Goal: Contribute content: Add original content to the website for others to see

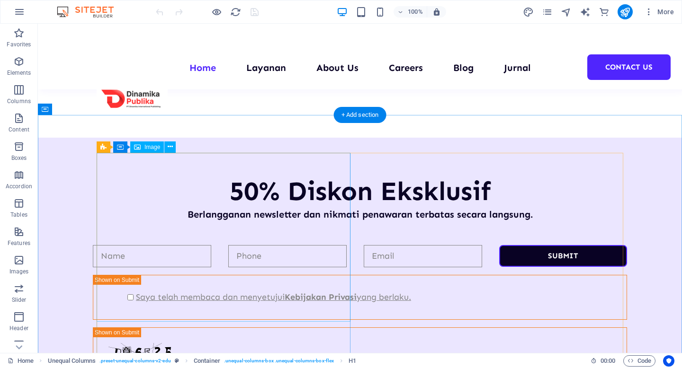
scroll to position [863, 0]
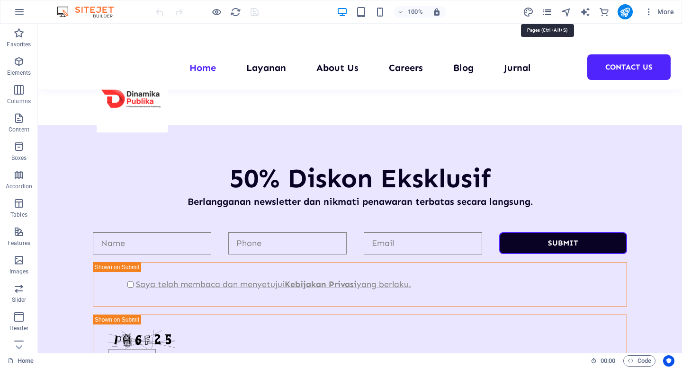
click at [550, 7] on icon "pages" at bounding box center [546, 12] width 11 height 11
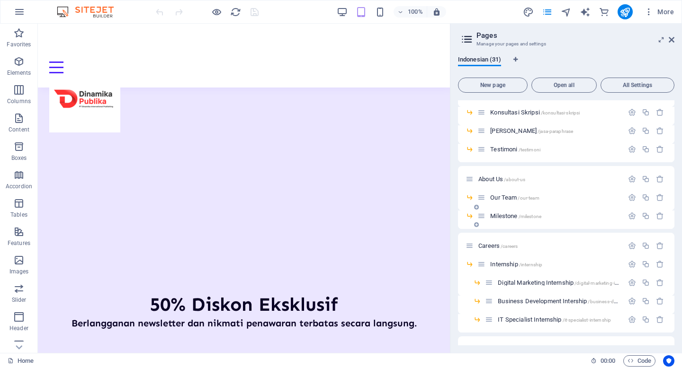
scroll to position [124, 0]
click at [510, 196] on span "Our Team /our-team" at bounding box center [514, 197] width 49 height 7
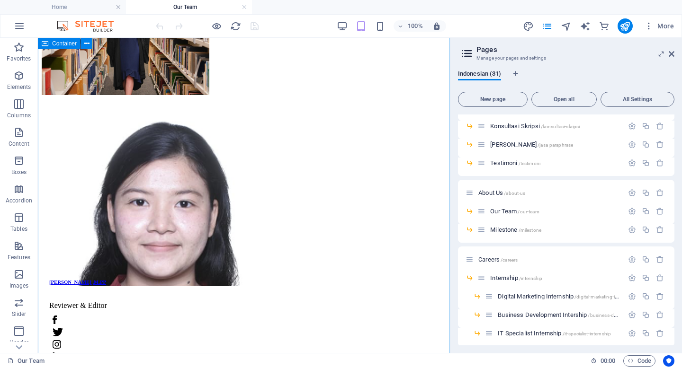
scroll to position [487, 0]
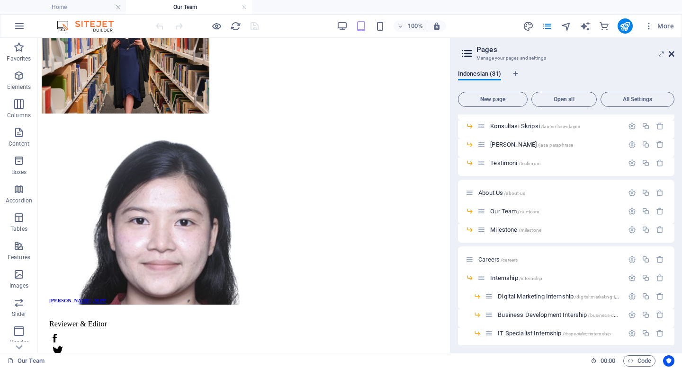
click at [670, 57] on icon at bounding box center [671, 54] width 6 height 8
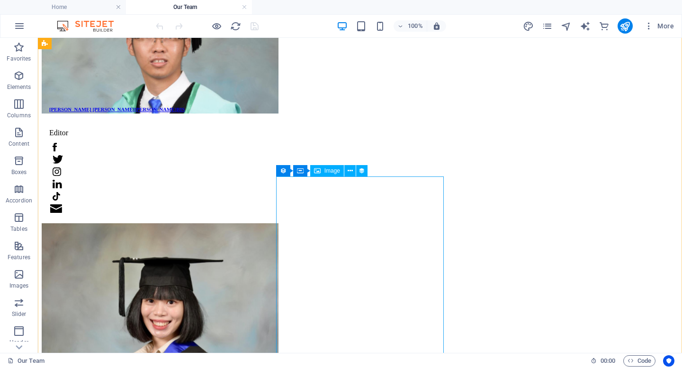
scroll to position [1271, 0]
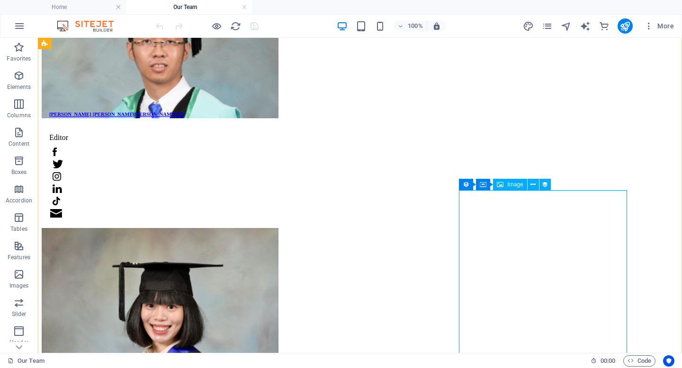
click at [530, 186] on icon at bounding box center [532, 185] width 5 height 10
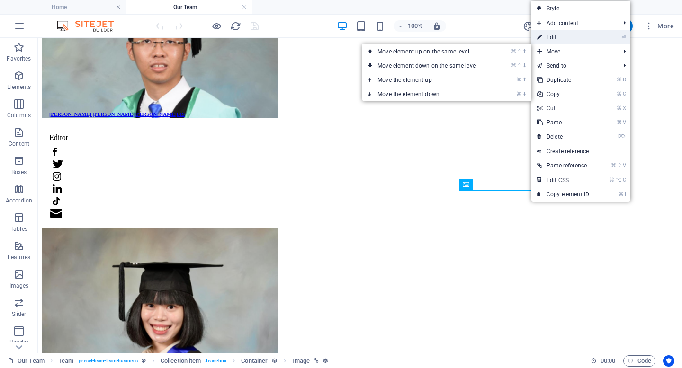
click at [565, 38] on link "⏎ Edit" at bounding box center [562, 37] width 63 height 14
select select "px"
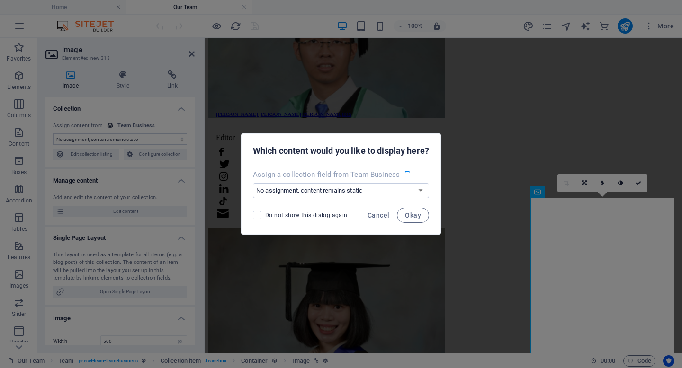
scroll to position [1279, 0]
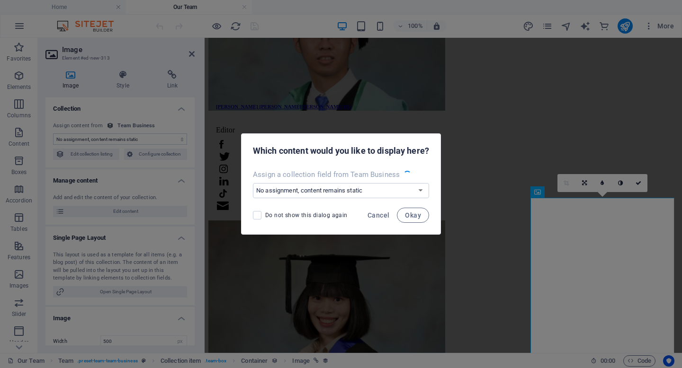
select select "image"
click at [407, 215] on span "Okay" at bounding box center [413, 216] width 16 height 8
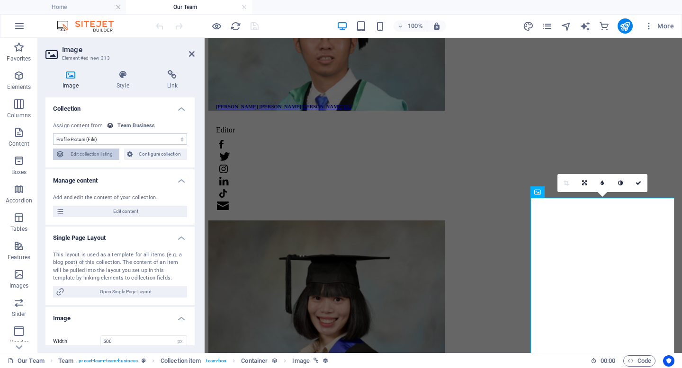
click at [106, 155] on span "Edit collection listing" at bounding box center [91, 154] width 49 height 11
select select "68c8ee280ab55bcf6603a1a6"
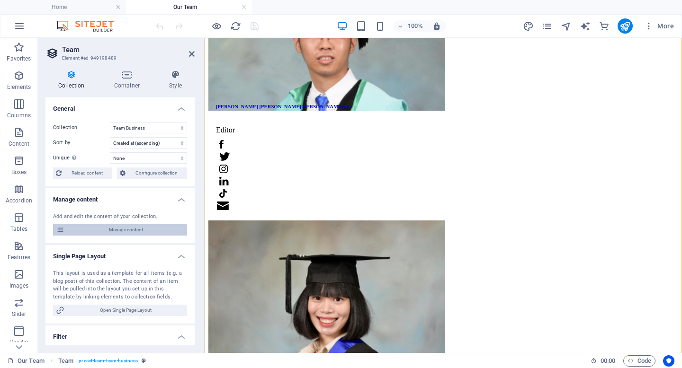
click at [117, 230] on span "Manage content" at bounding box center [125, 229] width 117 height 11
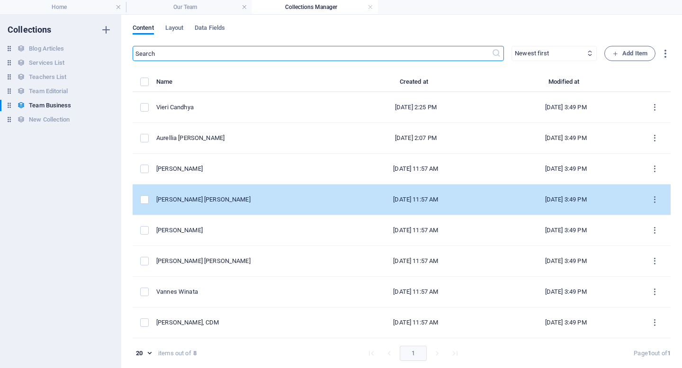
scroll to position [0, 0]
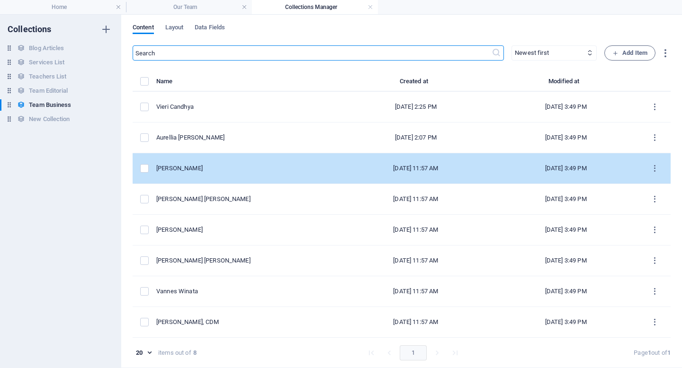
click at [262, 164] on div "[PERSON_NAME]" at bounding box center [243, 168] width 175 height 9
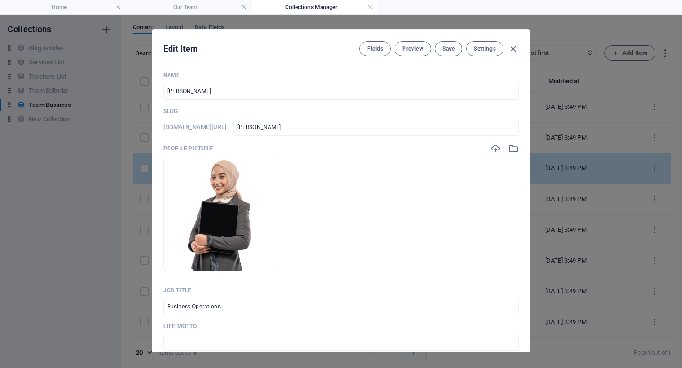
scroll to position [0, 0]
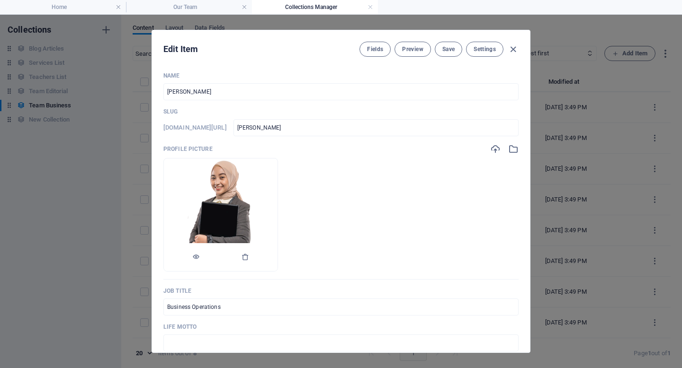
click at [277, 258] on div at bounding box center [221, 257] width 114 height 28
click at [249, 255] on icon "button" at bounding box center [245, 257] width 8 height 8
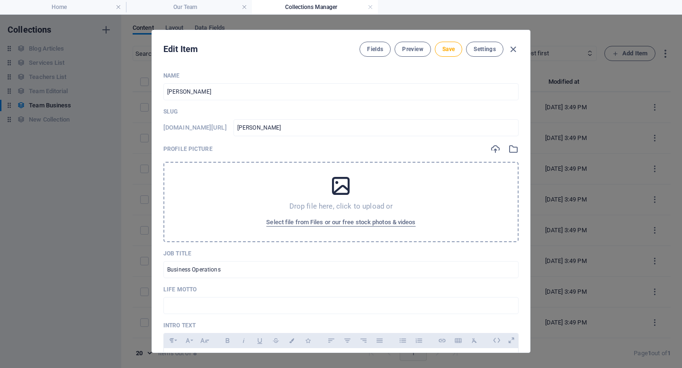
click at [330, 200] on div "Drop file here, click to upload or Select file from Files or our free stock pho…" at bounding box center [340, 202] width 355 height 80
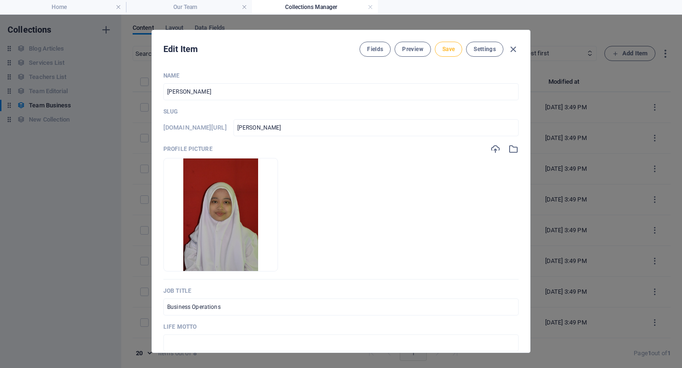
click at [450, 49] on span "Save" at bounding box center [448, 49] width 12 height 8
click at [514, 49] on icon "button" at bounding box center [512, 49] width 11 height 11
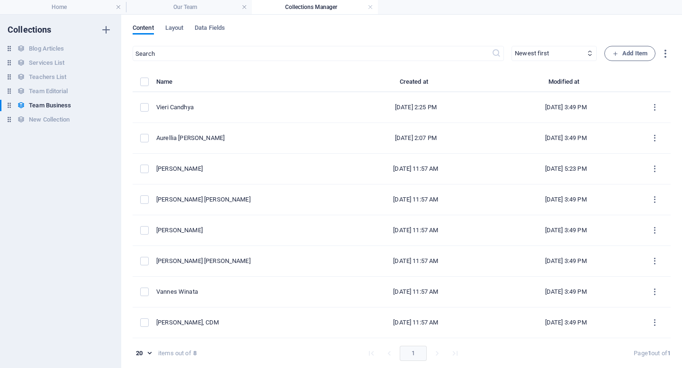
type input "[PERSON_NAME]"
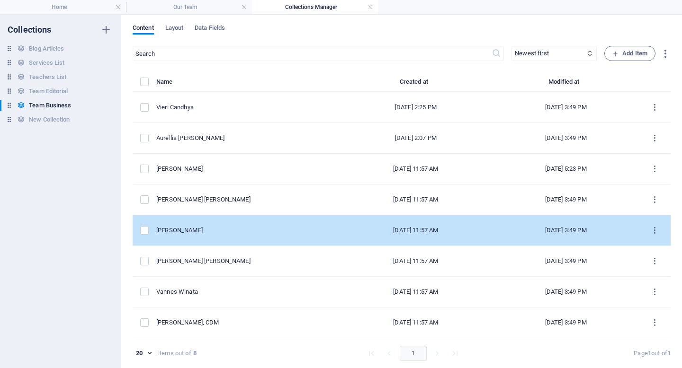
click at [307, 223] on td "[PERSON_NAME]" at bounding box center [247, 230] width 182 height 31
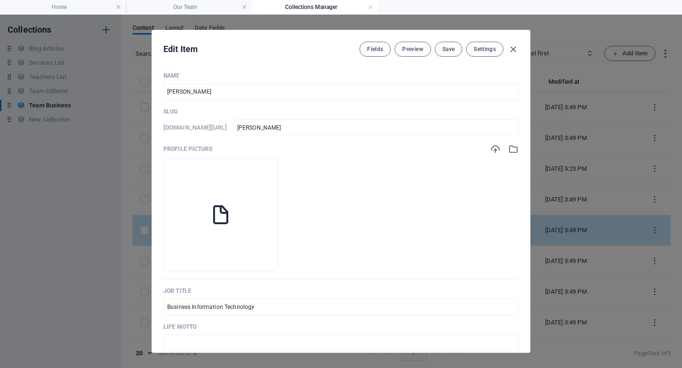
click at [278, 223] on li at bounding box center [220, 215] width 115 height 114
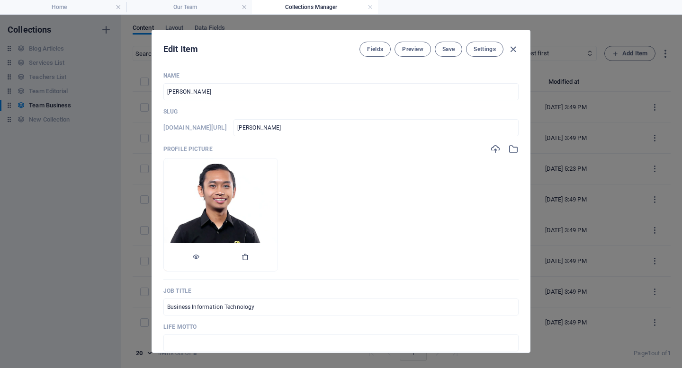
click at [249, 256] on icon "button" at bounding box center [245, 257] width 8 height 8
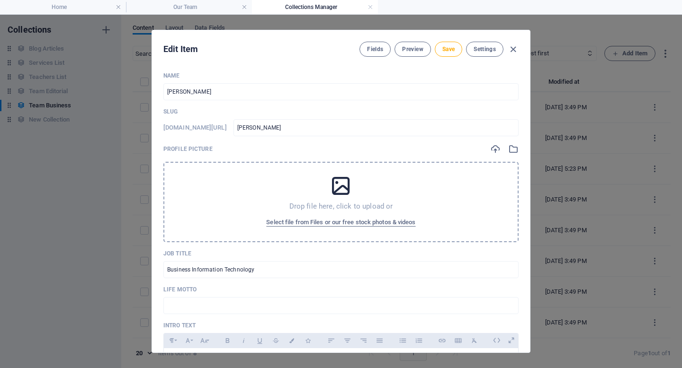
click at [324, 213] on div "Drop file here, click to upload or Select file from Files or our free stock pho…" at bounding box center [340, 202] width 355 height 80
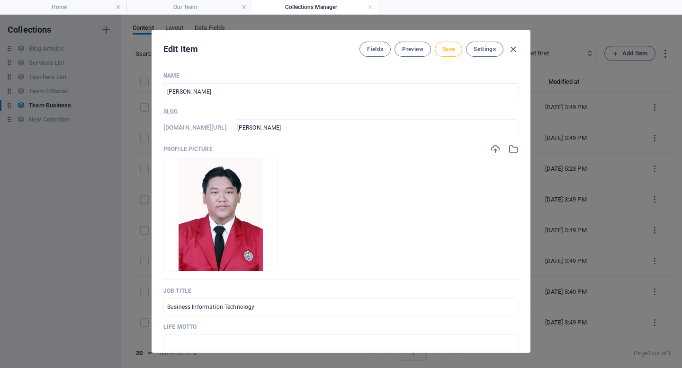
click at [448, 52] on span "Save" at bounding box center [448, 49] width 12 height 8
click at [514, 49] on icon "button" at bounding box center [512, 49] width 11 height 11
type input "[PERSON_NAME]"
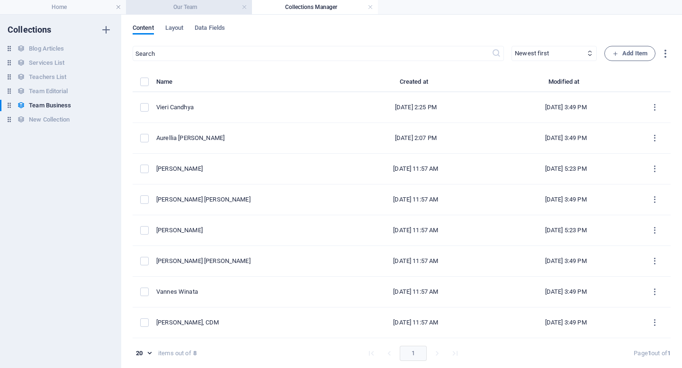
click at [200, 10] on h4 "Our Team" at bounding box center [189, 7] width 126 height 10
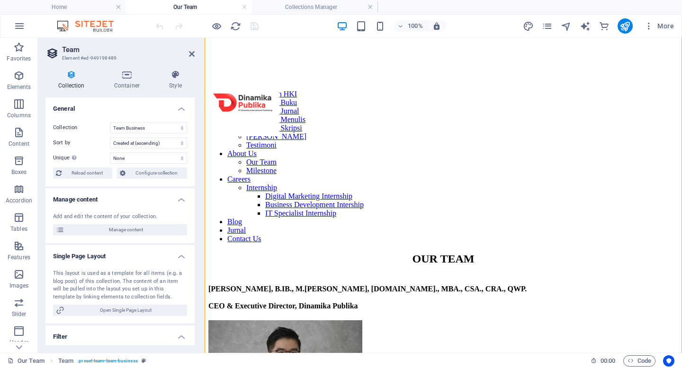
scroll to position [1279, 0]
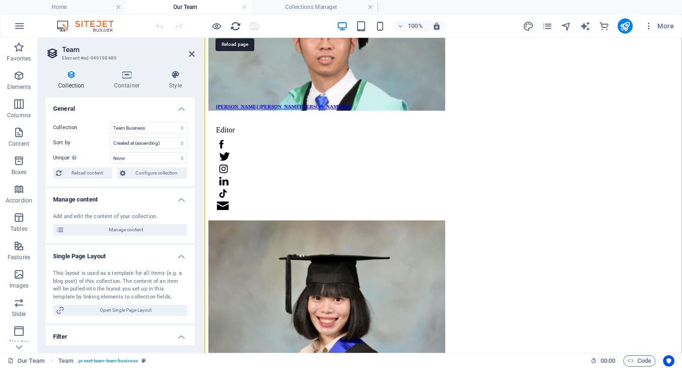
click at [237, 26] on icon "reload" at bounding box center [235, 26] width 11 height 11
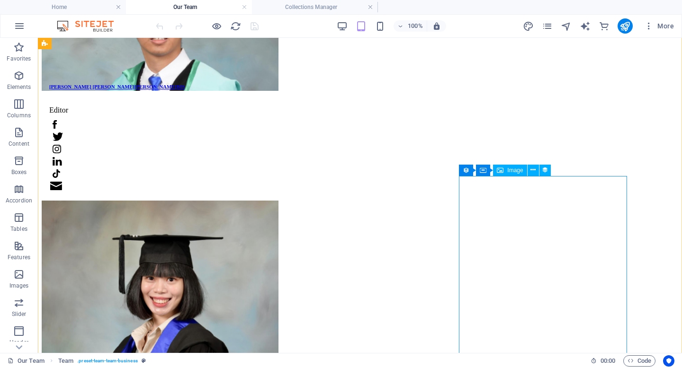
scroll to position [1284, 0]
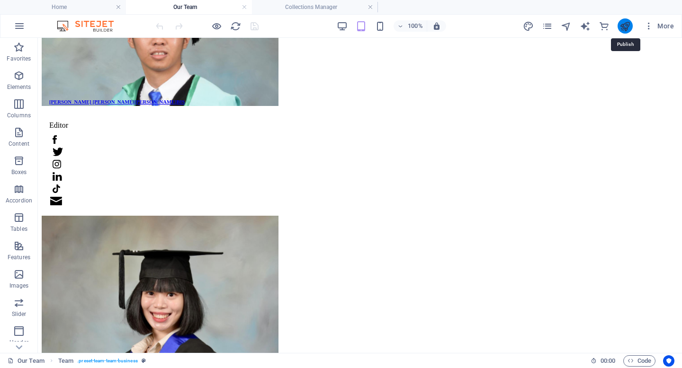
click at [620, 27] on icon "publish" at bounding box center [624, 26] width 11 height 11
